Goal: Browse casually

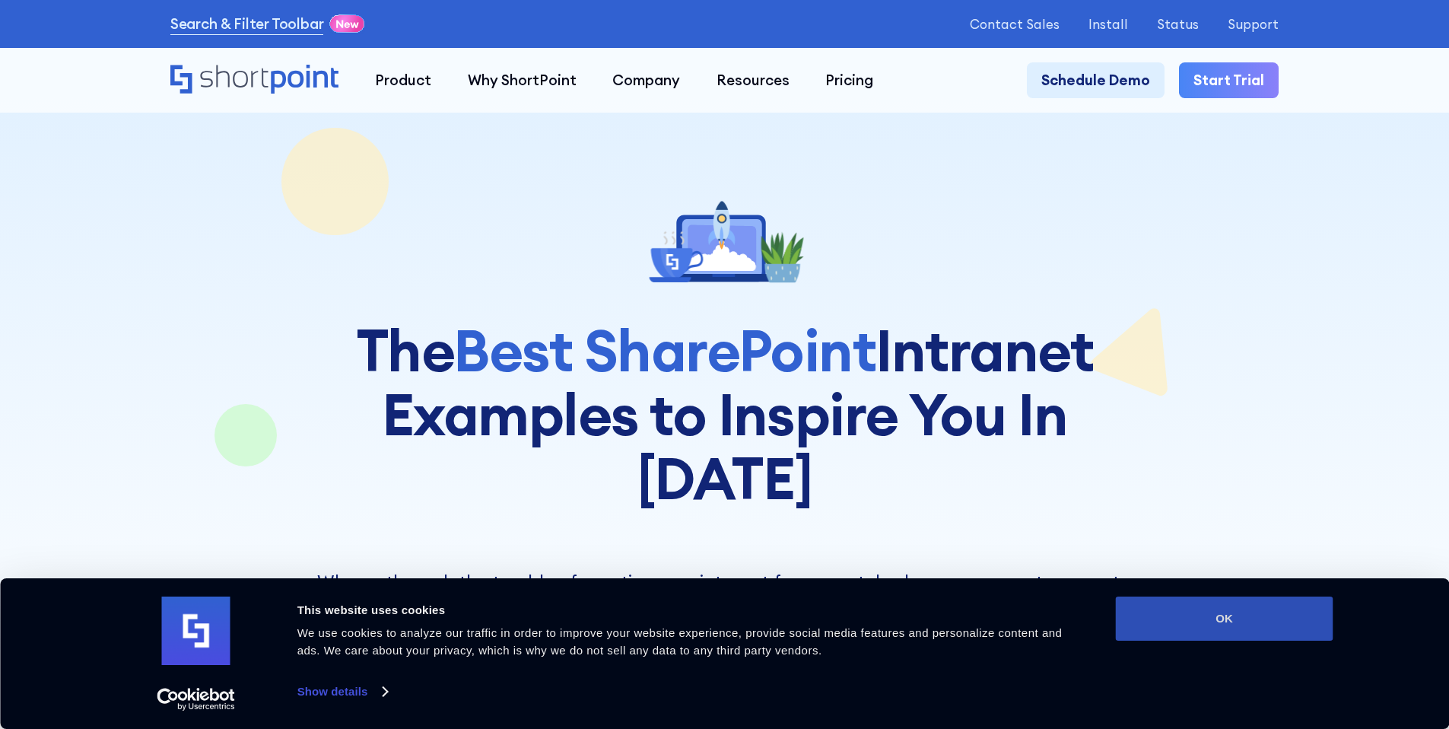
click at [1192, 614] on button "OK" at bounding box center [1225, 618] width 218 height 44
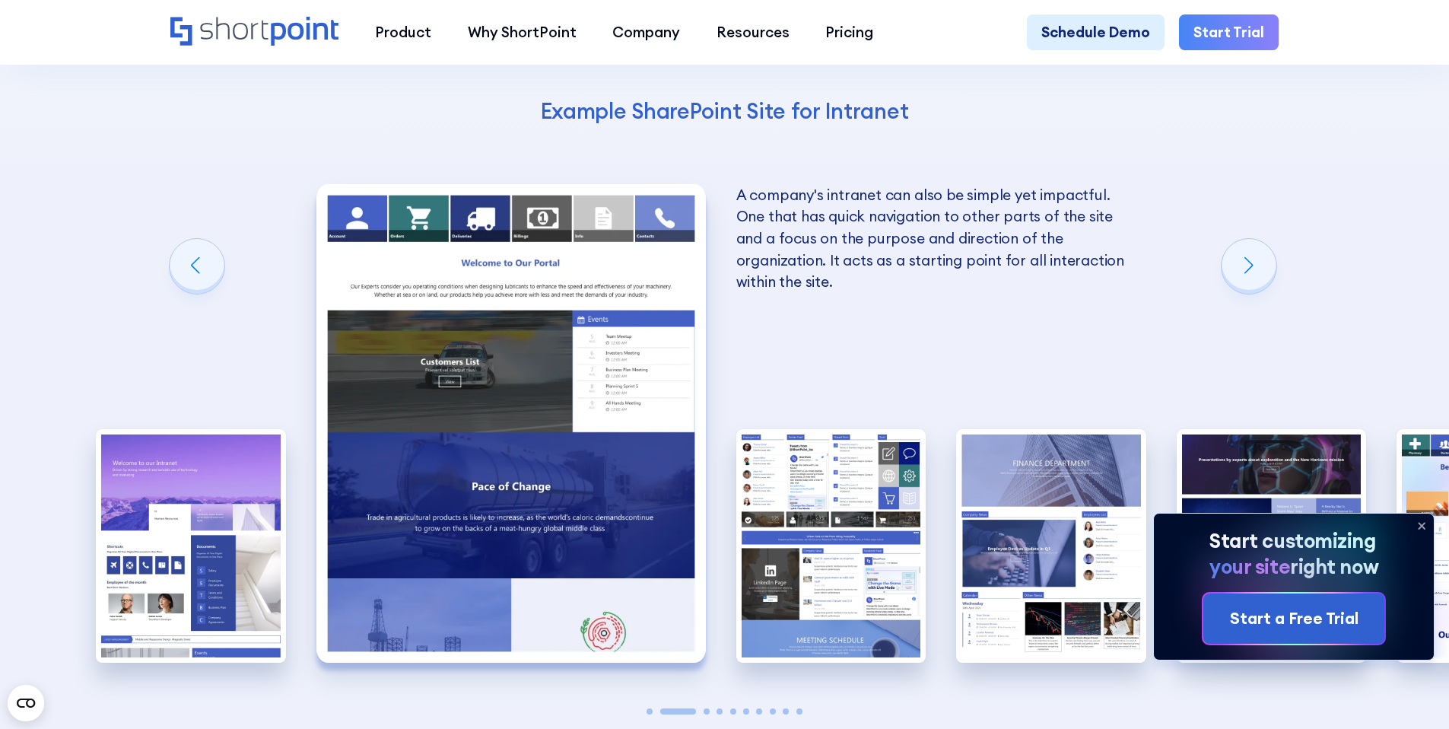
scroll to position [2615, 0]
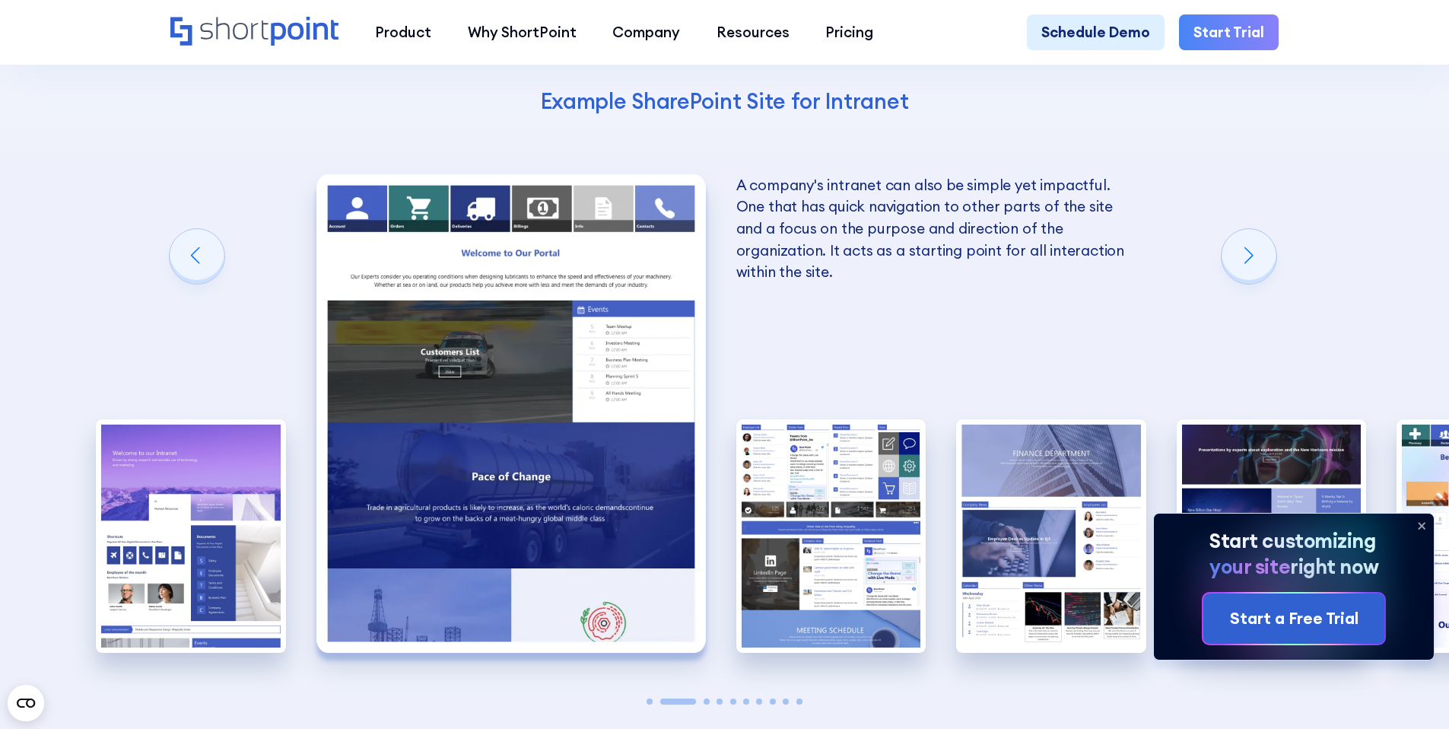
click at [1422, 520] on icon at bounding box center [1422, 526] width 24 height 24
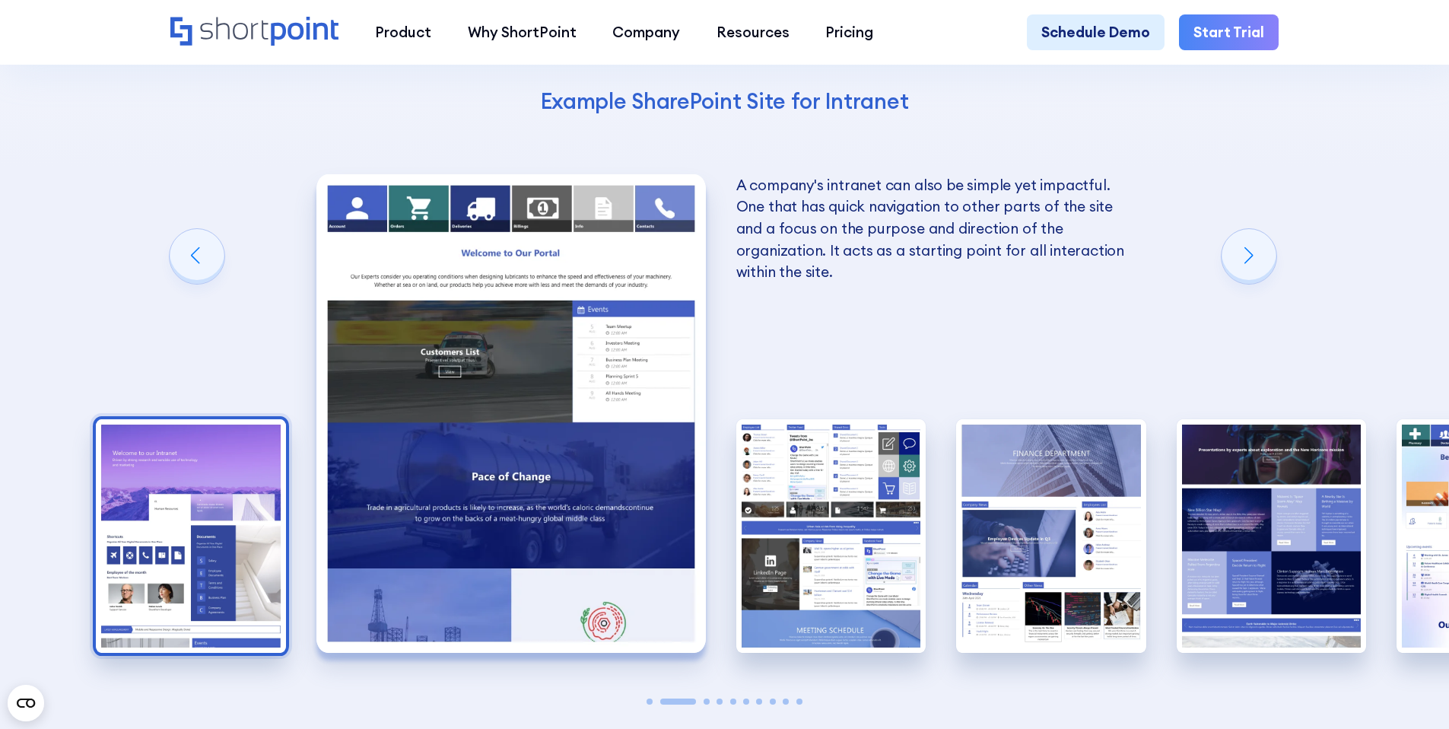
click at [205, 419] on img "1 / 10" at bounding box center [191, 536] width 190 height 234
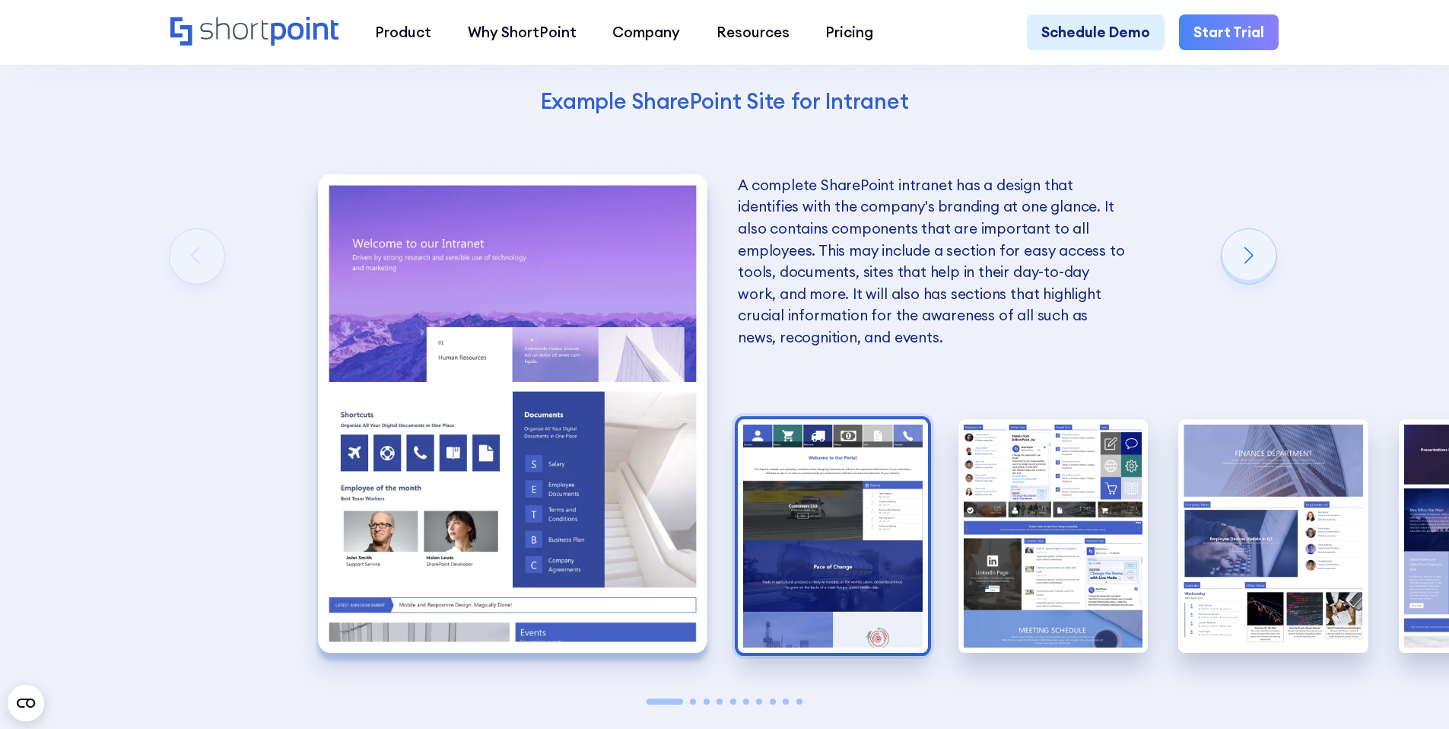
click at [845, 457] on img "2 / 10" at bounding box center [833, 536] width 190 height 234
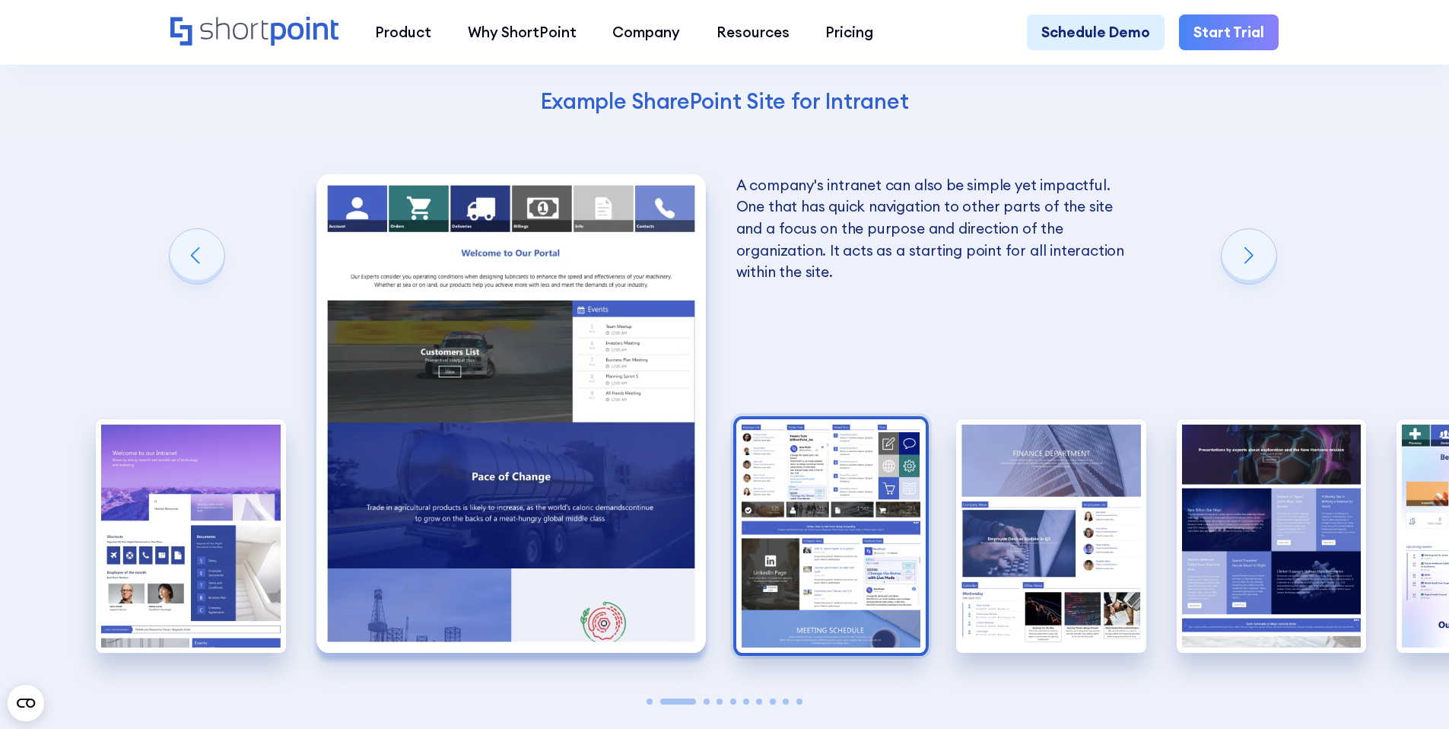
click at [833, 419] on img "3 / 10" at bounding box center [831, 536] width 190 height 234
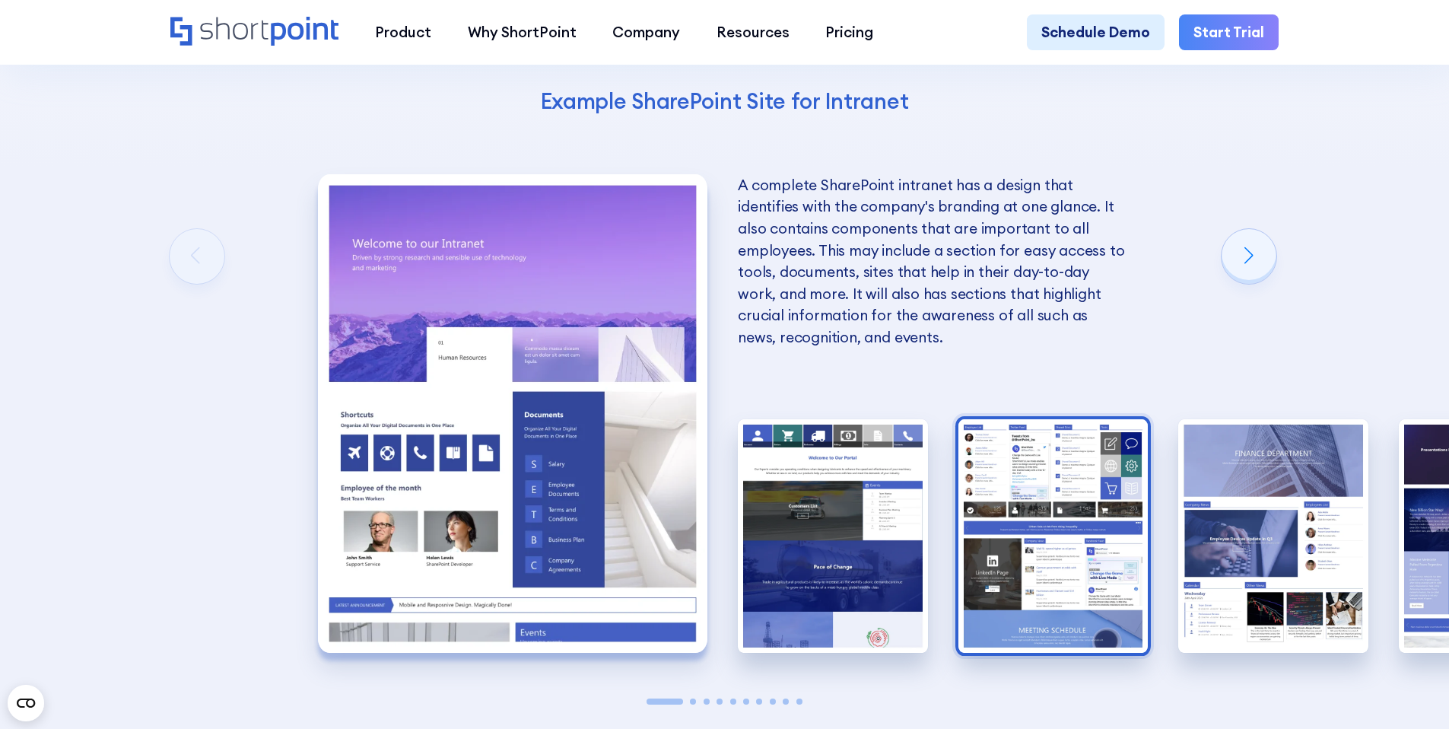
click at [1003, 419] on img "3 / 10" at bounding box center [1054, 536] width 190 height 234
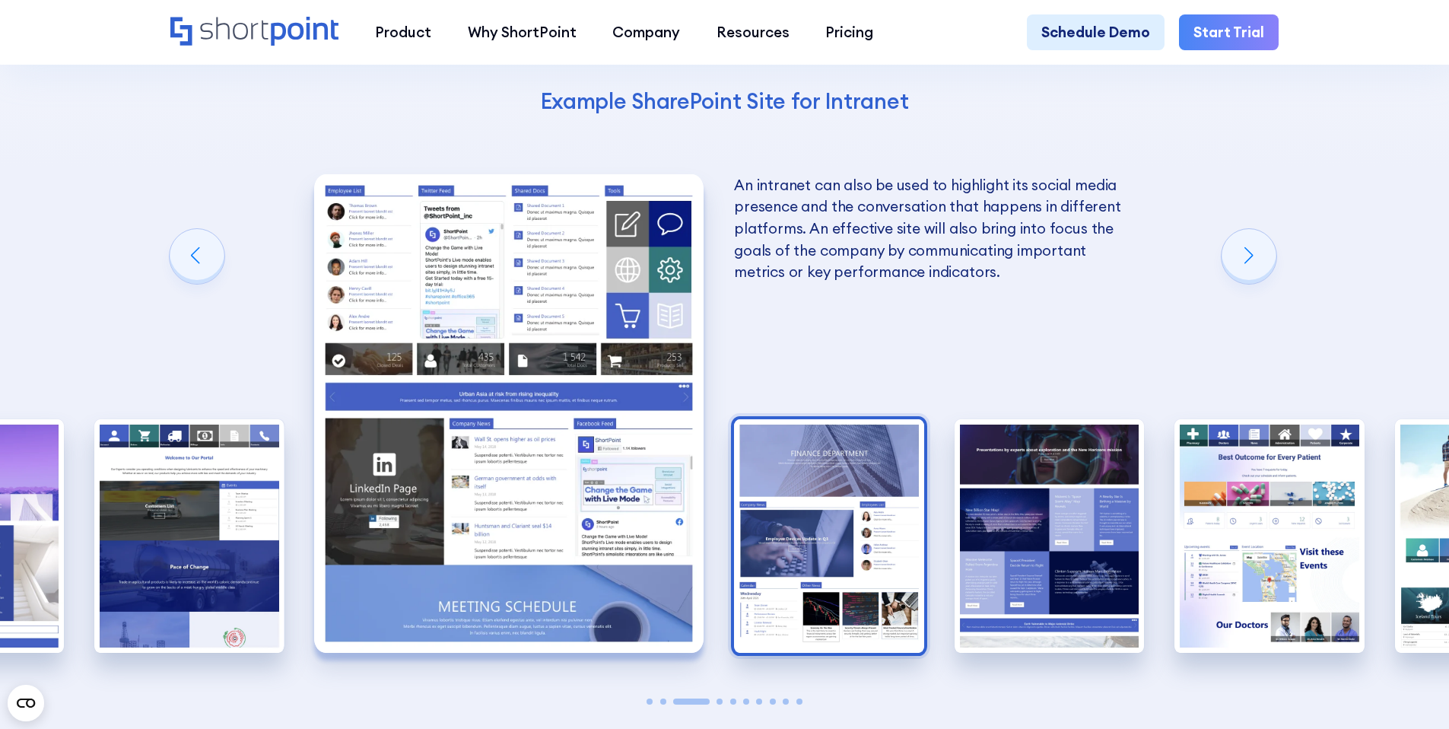
click at [876, 419] on img "4 / 10" at bounding box center [829, 536] width 190 height 234
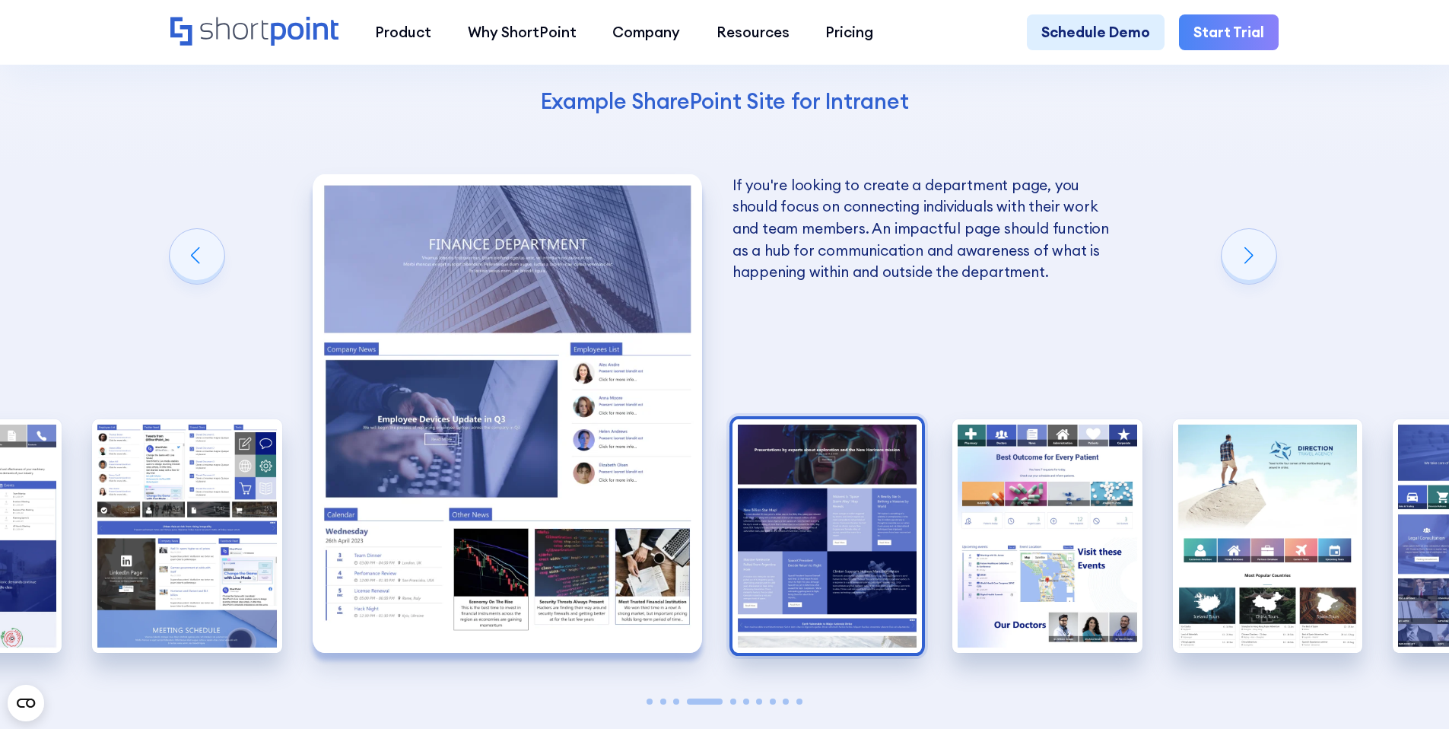
click at [759, 425] on img "5 / 10" at bounding box center [828, 536] width 190 height 234
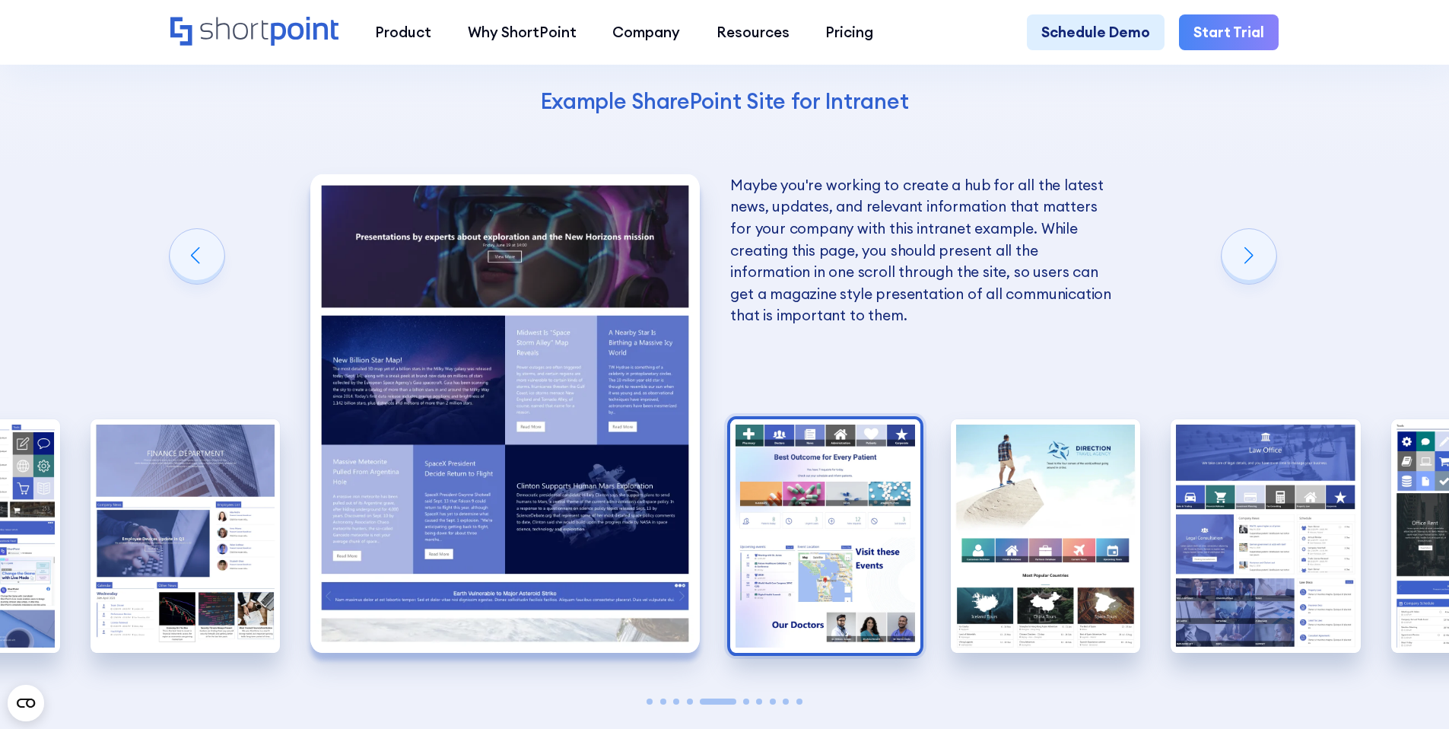
click at [843, 426] on img "6 / 10" at bounding box center [825, 536] width 190 height 234
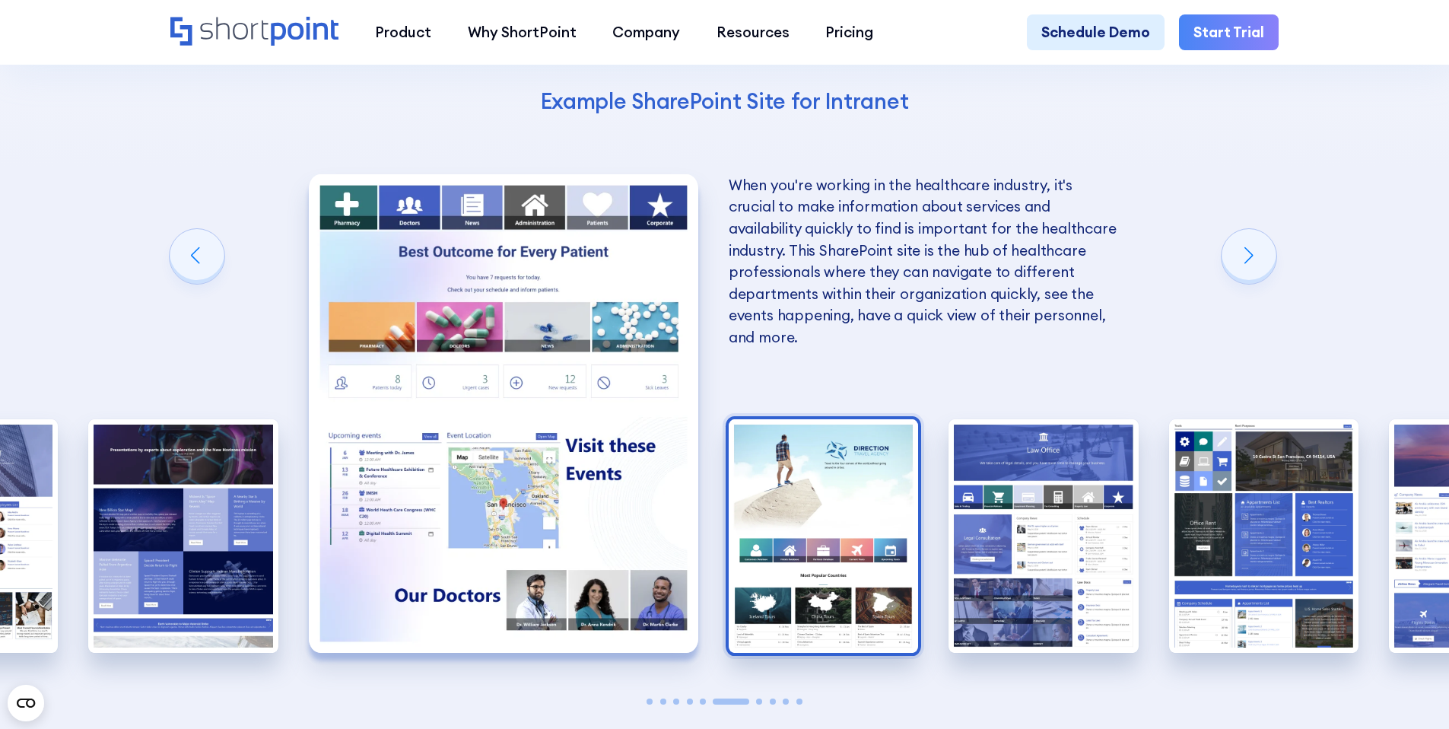
click at [809, 419] on img "7 / 10" at bounding box center [824, 536] width 190 height 234
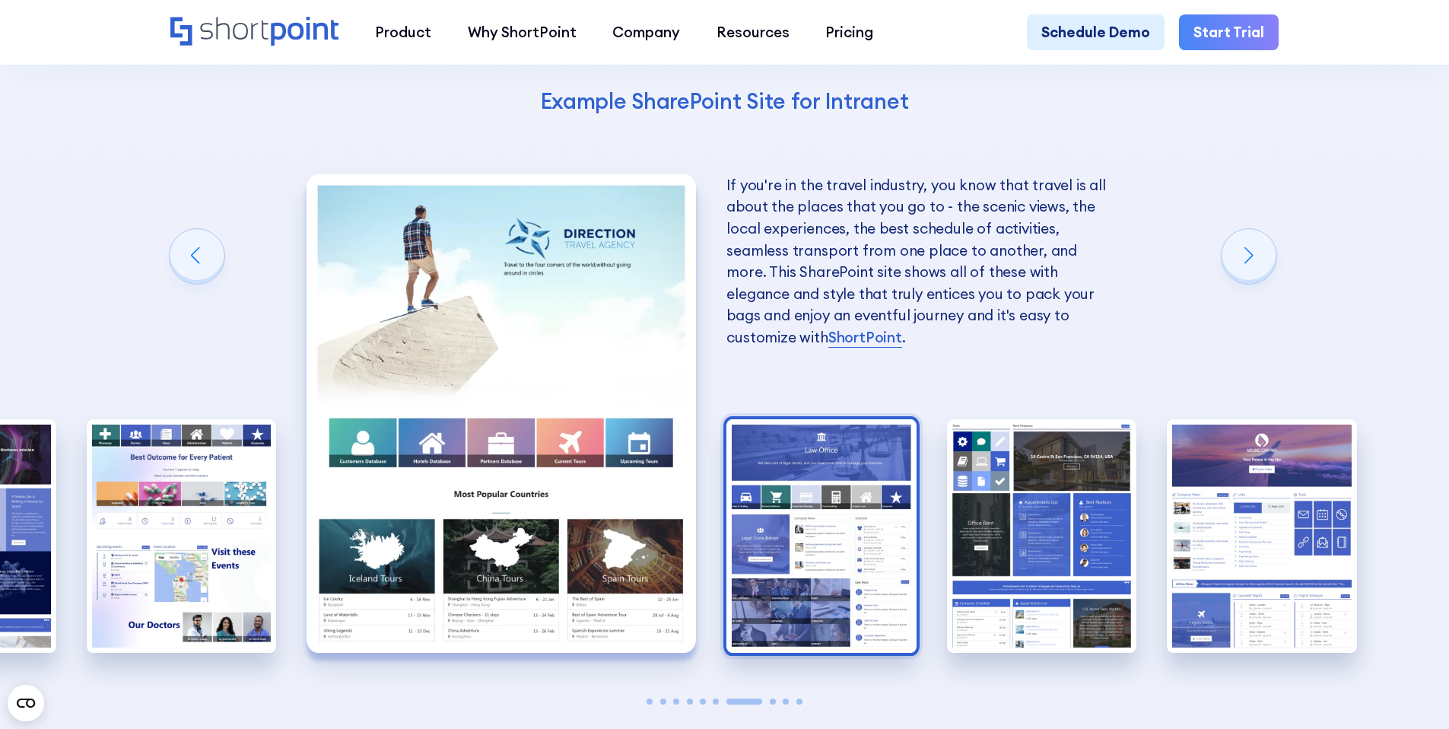
click at [783, 419] on img "8 / 10" at bounding box center [822, 536] width 190 height 234
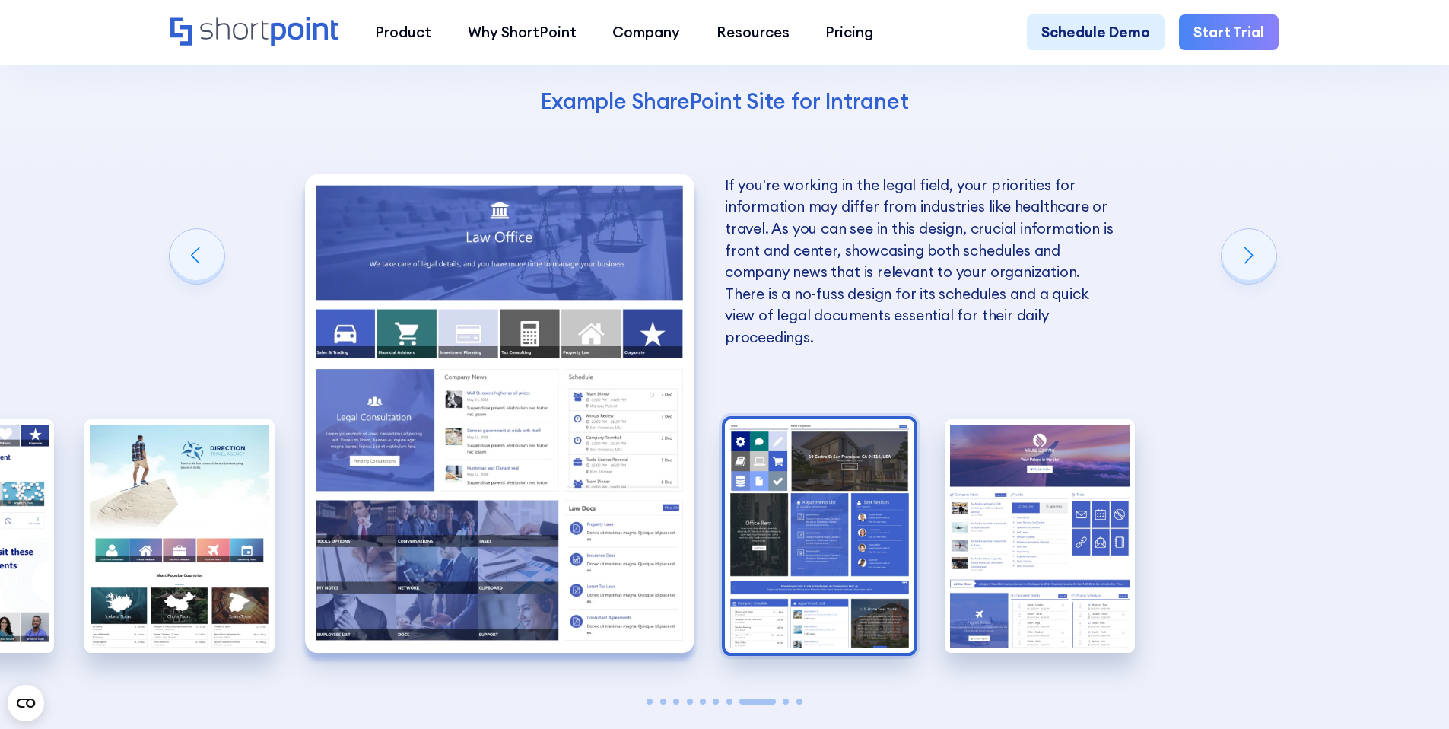
click at [795, 419] on img "9 / 10" at bounding box center [820, 536] width 190 height 234
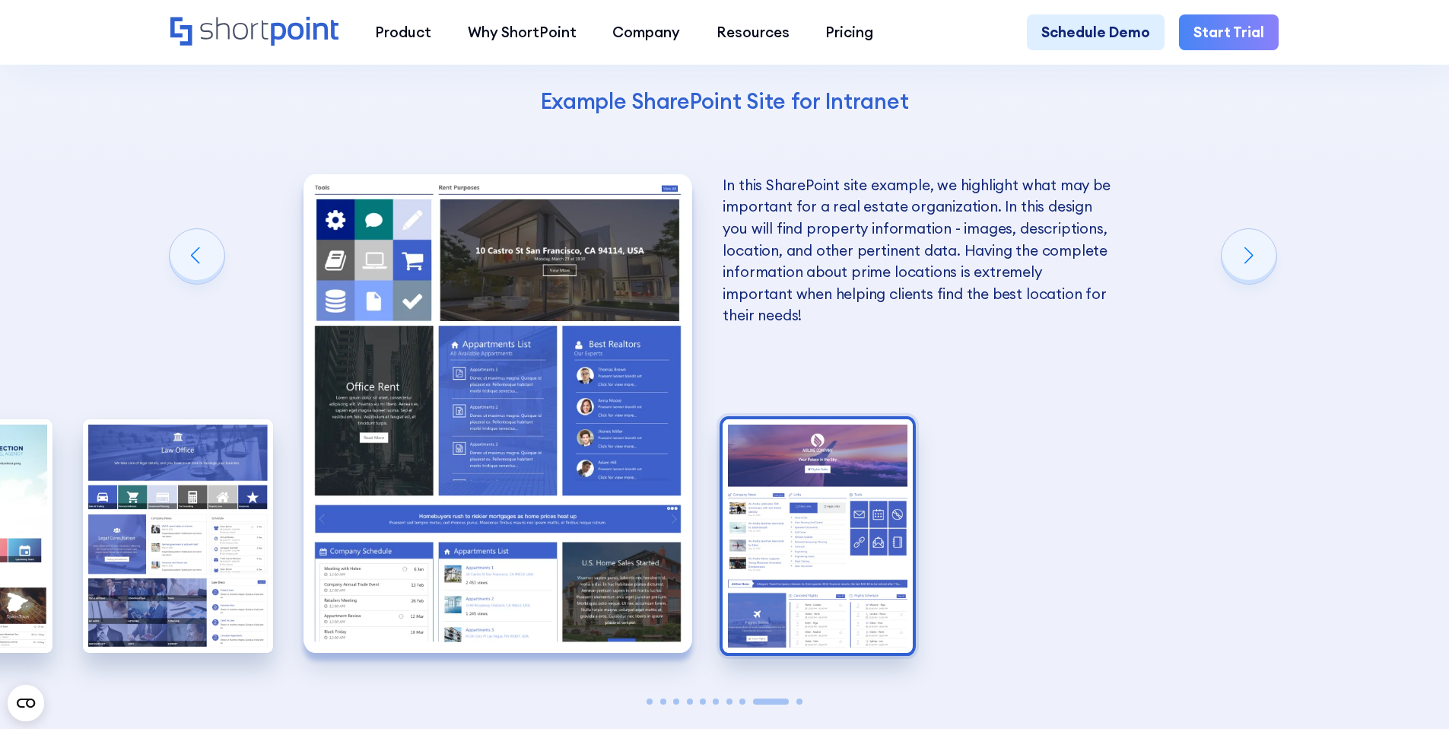
click at [811, 419] on img "10 / 10" at bounding box center [818, 536] width 190 height 234
